Goal: Task Accomplishment & Management: Use online tool/utility

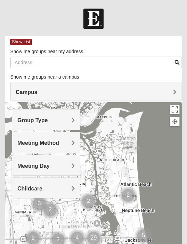
click at [48, 121] on span "Group Type" at bounding box center [32, 120] width 30 height 6
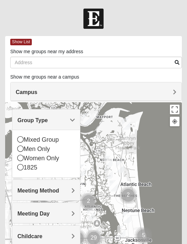
click at [23, 138] on icon at bounding box center [20, 139] width 6 height 6
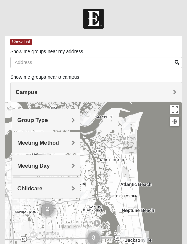
click at [59, 142] on span "Meeting Method" at bounding box center [38, 143] width 42 height 6
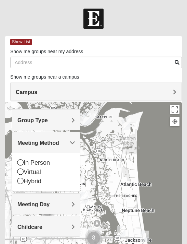
click at [21, 181] on icon at bounding box center [20, 180] width 6 height 6
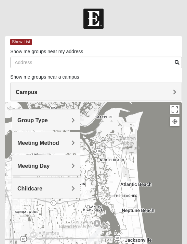
click at [50, 165] on span "Meeting Day" at bounding box center [33, 166] width 32 height 6
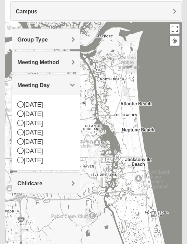
scroll to position [76, 0]
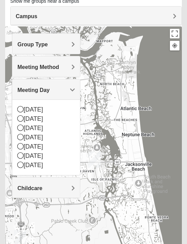
click at [42, 187] on span "Childcare" at bounding box center [29, 188] width 25 height 6
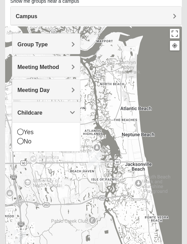
click at [23, 138] on icon at bounding box center [20, 141] width 6 height 6
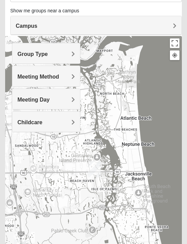
scroll to position [65, 0]
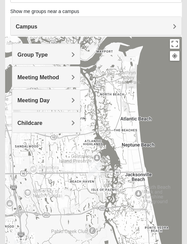
click at [42, 122] on span "Childcare" at bounding box center [29, 123] width 25 height 6
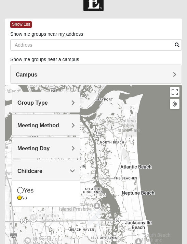
scroll to position [0, 0]
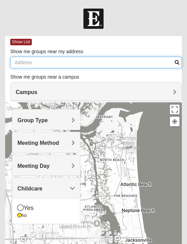
click at [35, 63] on input "Show me groups near my address" at bounding box center [96, 63] width 172 height 12
type input "32092"
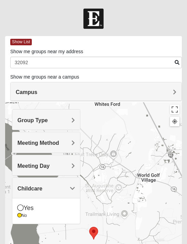
click at [24, 42] on span "Show List" at bounding box center [21, 42] width 22 height 7
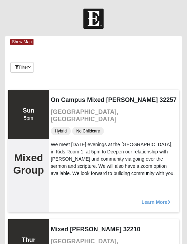
click at [30, 68] on button "Filter" at bounding box center [22, 67] width 24 height 11
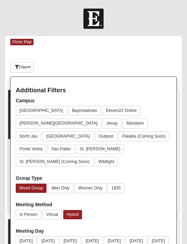
click at [130, 63] on div "Filter" at bounding box center [93, 69] width 167 height 14
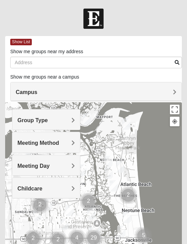
click at [48, 119] on span "Group Type" at bounding box center [32, 120] width 30 height 6
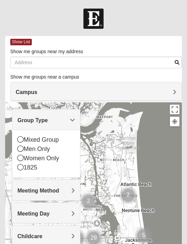
click at [57, 140] on div "Mixed Group" at bounding box center [46, 139] width 58 height 9
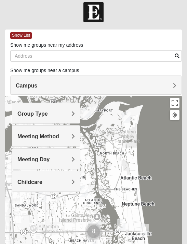
scroll to position [7, 0]
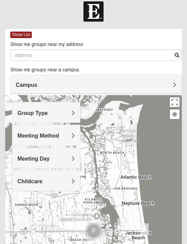
click at [71, 180] on h4 "Childcare" at bounding box center [46, 181] width 58 height 7
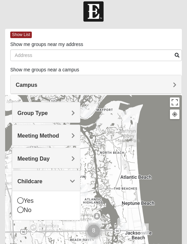
click at [19, 210] on icon at bounding box center [20, 209] width 6 height 6
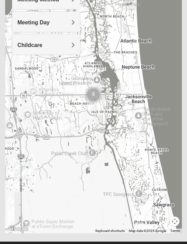
scroll to position [143, 0]
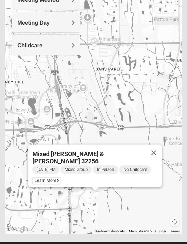
click at [52, 177] on span "Learn More" at bounding box center [46, 180] width 29 height 7
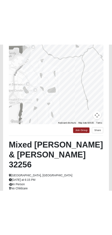
scroll to position [180, 0]
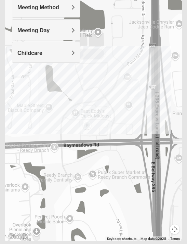
scroll to position [135, 0]
